Goal: Transaction & Acquisition: Purchase product/service

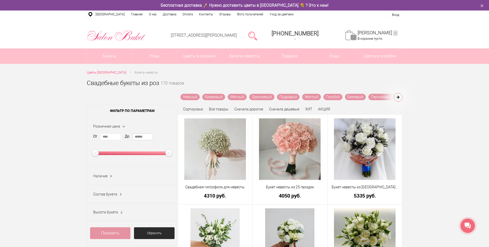
drag, startPoint x: 149, startPoint y: 137, endPoint x: 130, endPoint y: 134, distance: 18.6
click at [130, 134] on div "От **** До ******" at bounding box center [132, 147] width 78 height 27
type input "*****"
click at [109, 235] on link "Показать" at bounding box center [110, 234] width 41 height 12
click at [215, 136] on link "Показать" at bounding box center [216, 136] width 13 height 10
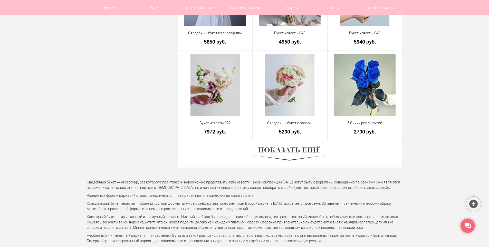
scroll to position [1411, 0]
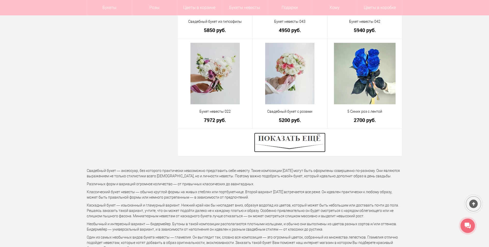
click at [285, 143] on img at bounding box center [289, 142] width 71 height 19
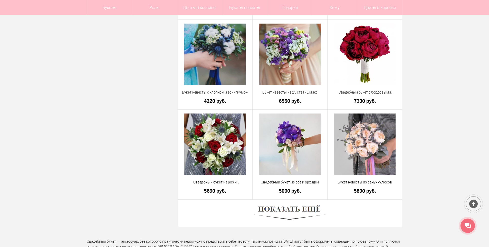
scroll to position [2796, 0]
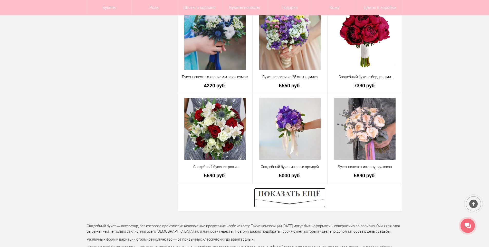
click at [293, 197] on img at bounding box center [289, 197] width 71 height 19
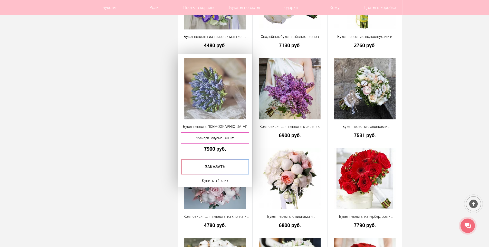
scroll to position [3002, 0]
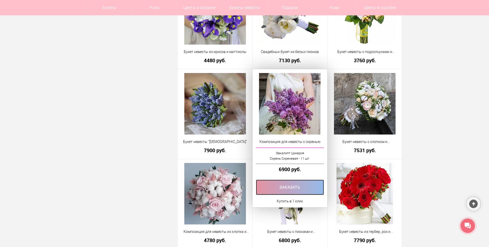
click at [291, 189] on link at bounding box center [290, 187] width 68 height 15
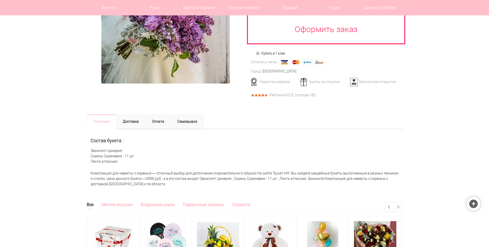
scroll to position [128, 0]
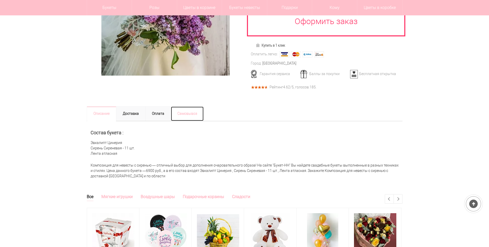
click at [191, 112] on link "Самовывоз" at bounding box center [187, 113] width 33 height 15
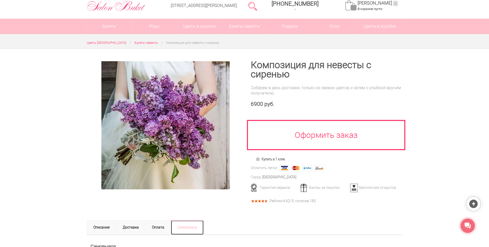
scroll to position [26, 0]
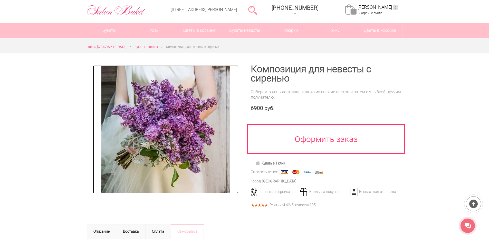
click at [178, 116] on img at bounding box center [165, 129] width 128 height 128
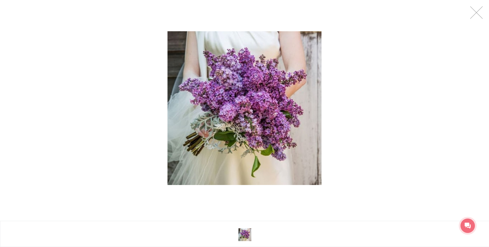
click at [240, 89] on img at bounding box center [245, 108] width 154 height 154
click at [477, 13] on link at bounding box center [476, 12] width 13 height 13
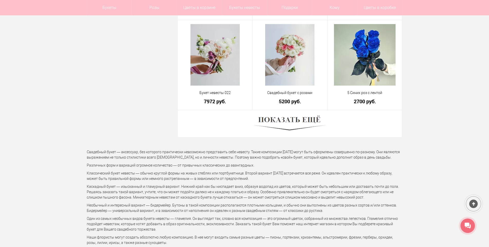
scroll to position [1434, 0]
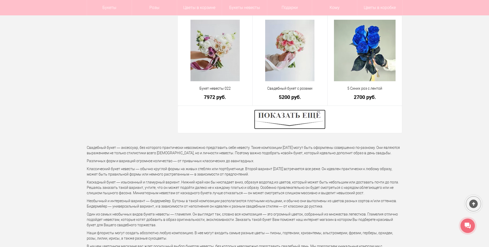
click at [287, 119] on img at bounding box center [289, 119] width 71 height 19
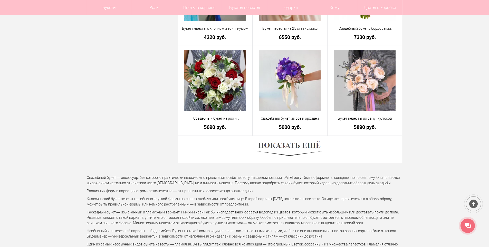
scroll to position [2845, 0]
click at [279, 150] on img at bounding box center [289, 149] width 71 height 19
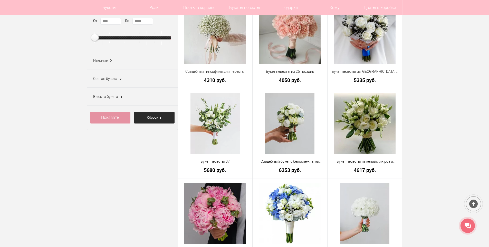
scroll to position [103, 0]
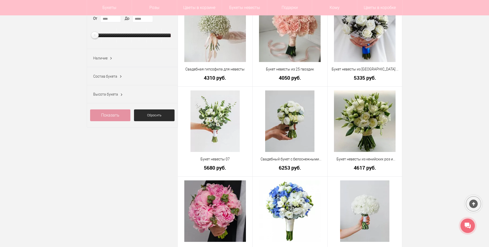
click at [101, 78] on span "Состав букета" at bounding box center [105, 76] width 24 height 4
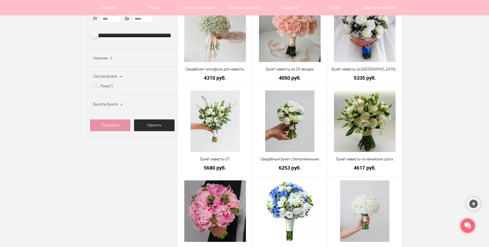
click at [102, 79] on span "Состав букета" at bounding box center [105, 76] width 24 height 4
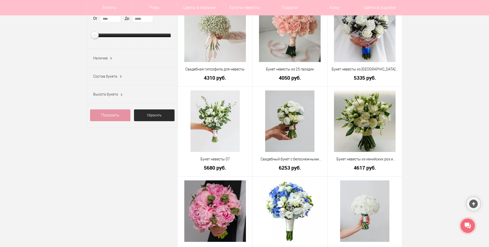
click at [103, 59] on span "Наличие" at bounding box center [100, 58] width 14 height 4
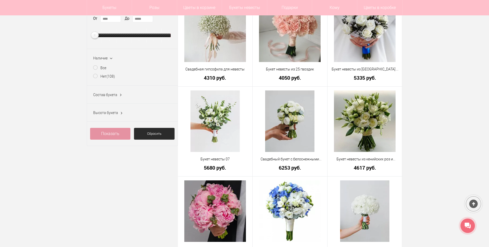
click at [102, 60] on span "Наличие" at bounding box center [100, 58] width 14 height 4
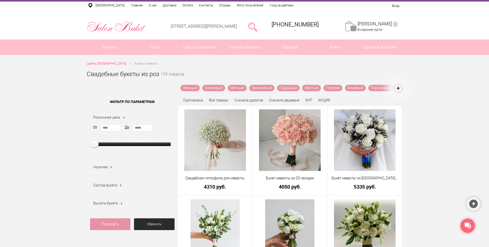
scroll to position [0, 0]
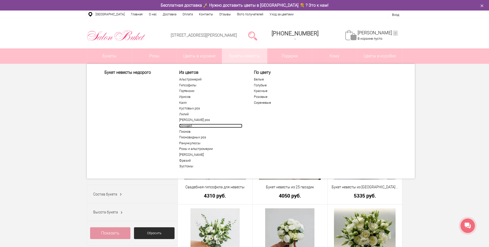
click at [184, 127] on link "Орхидей" at bounding box center [210, 126] width 63 height 4
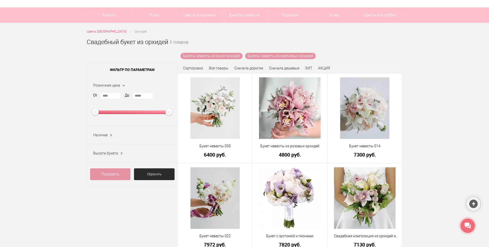
scroll to position [26, 0]
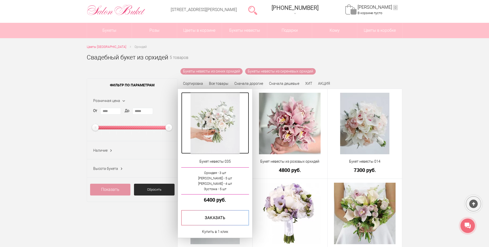
click at [219, 118] on img at bounding box center [214, 124] width 49 height 62
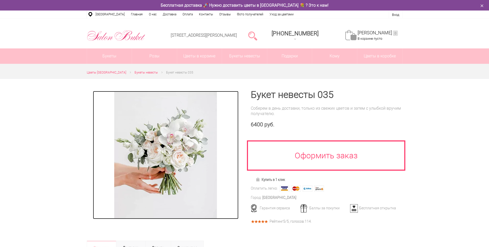
click at [171, 144] on img at bounding box center [165, 155] width 103 height 128
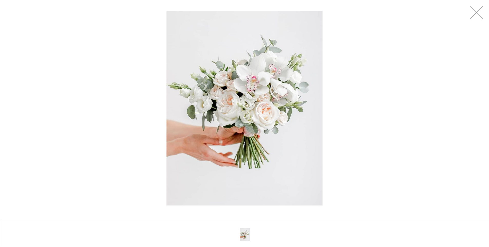
click at [255, 85] on img at bounding box center [244, 108] width 156 height 195
click at [475, 13] on link at bounding box center [476, 12] width 13 height 13
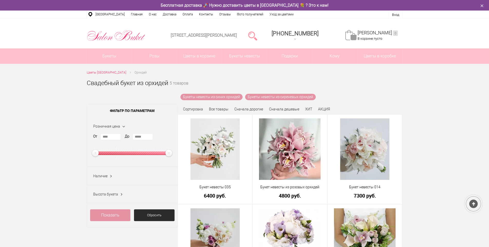
scroll to position [26, 0]
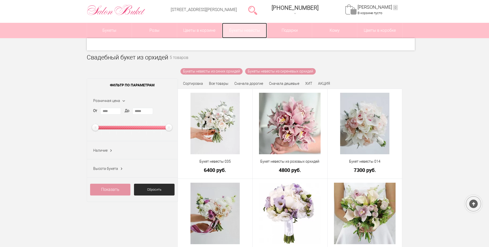
click at [247, 28] on link "Букеты невесты" at bounding box center [244, 30] width 45 height 15
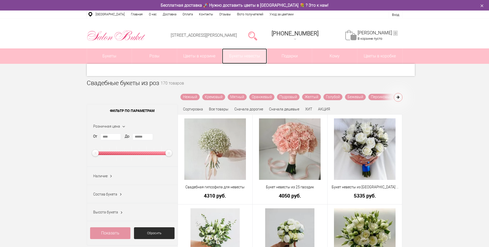
click at [236, 54] on link "Букеты невесты" at bounding box center [244, 55] width 45 height 15
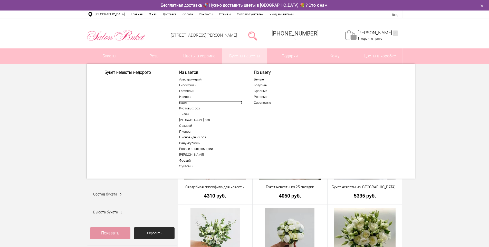
click at [182, 103] on link "Калл" at bounding box center [210, 103] width 63 height 4
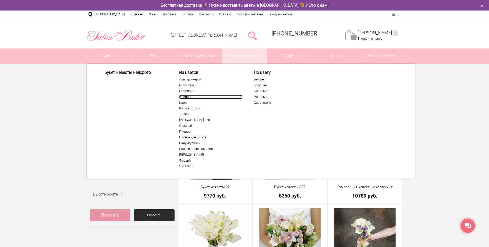
click at [184, 97] on link "Ирисов" at bounding box center [210, 97] width 63 height 4
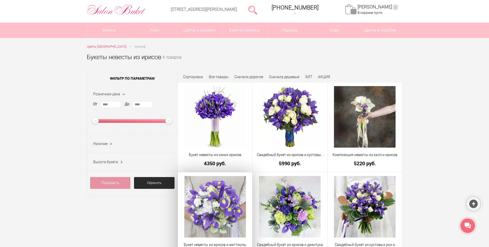
scroll to position [26, 0]
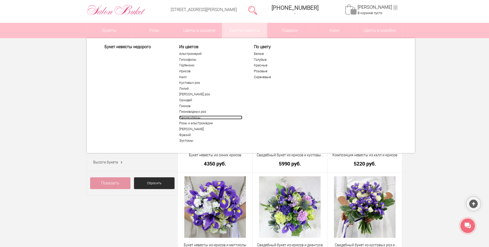
click at [187, 117] on link "Ранункулюсы" at bounding box center [210, 118] width 63 height 4
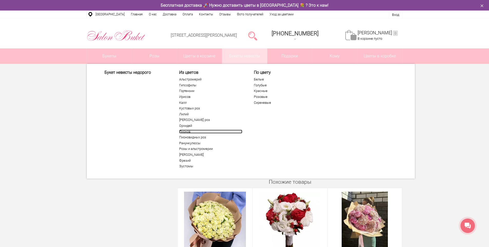
click at [185, 131] on link "Пионов" at bounding box center [210, 132] width 63 height 4
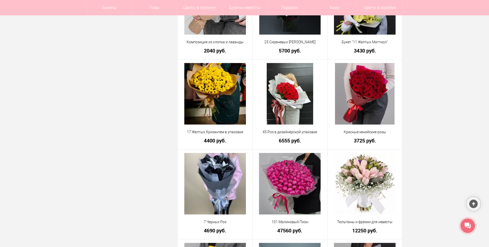
scroll to position [1206, 0]
